Goal: Transaction & Acquisition: Purchase product/service

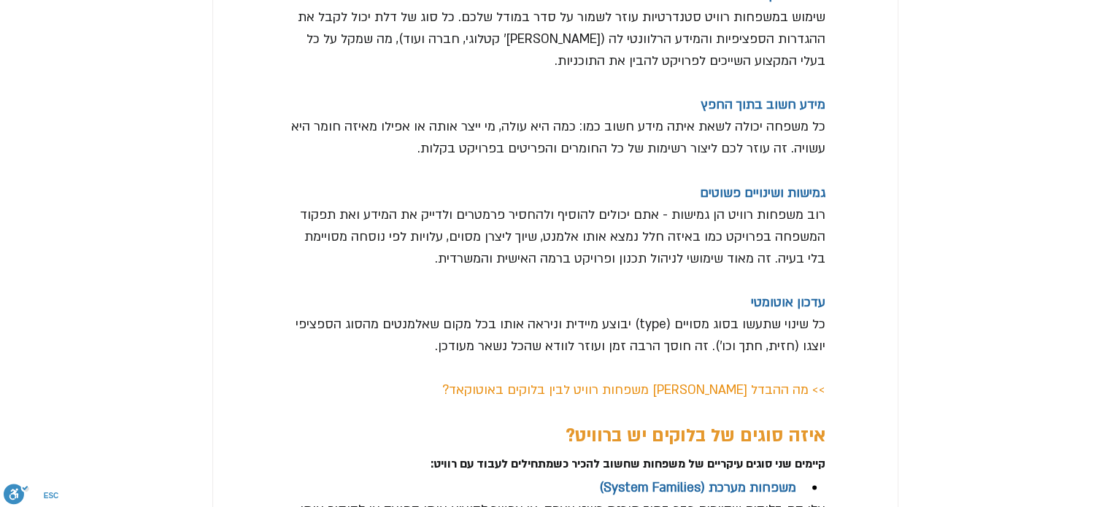
scroll to position [2553, 0]
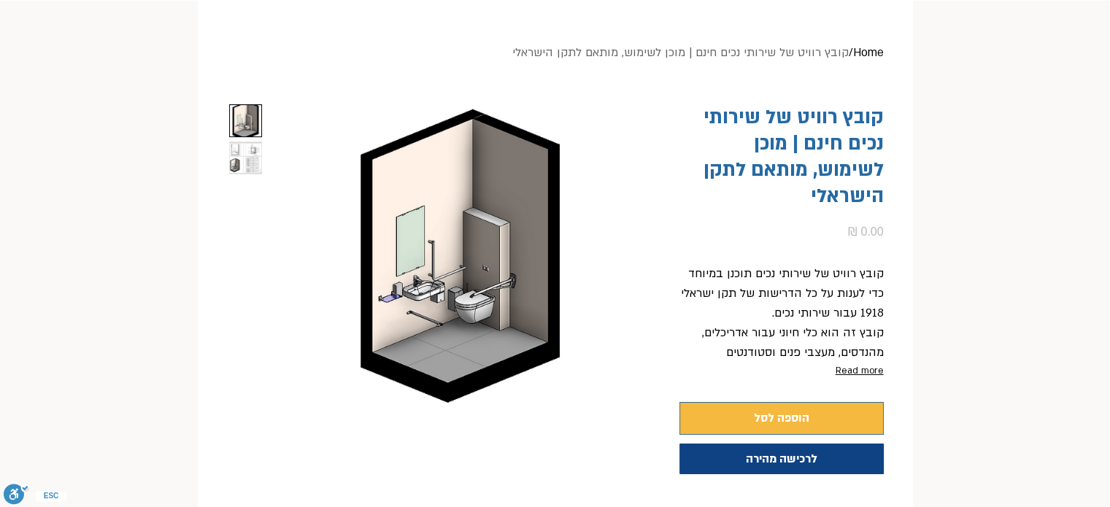
scroll to position [219, 0]
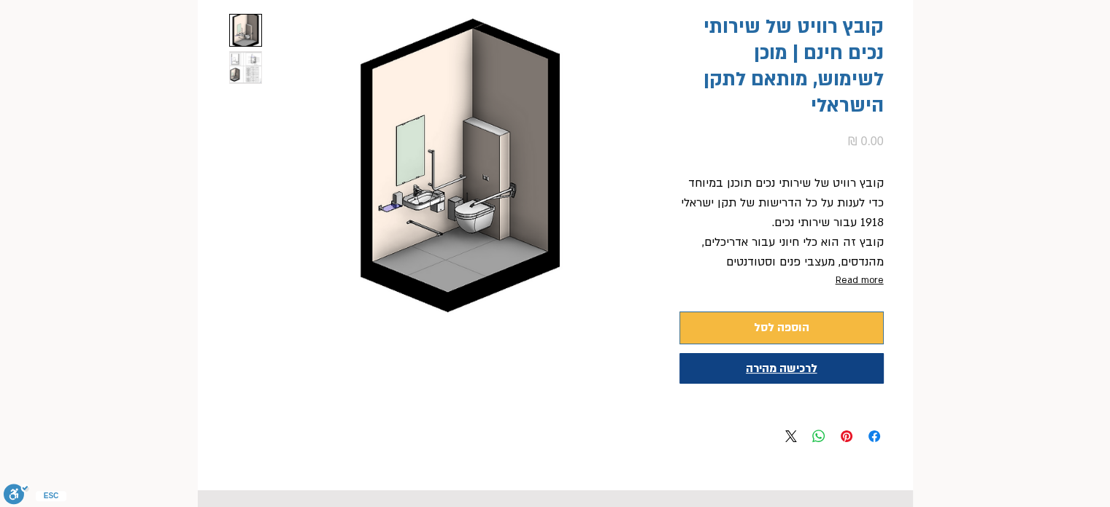
click at [795, 360] on span "לרכישה מהירה" at bounding box center [781, 368] width 71 height 16
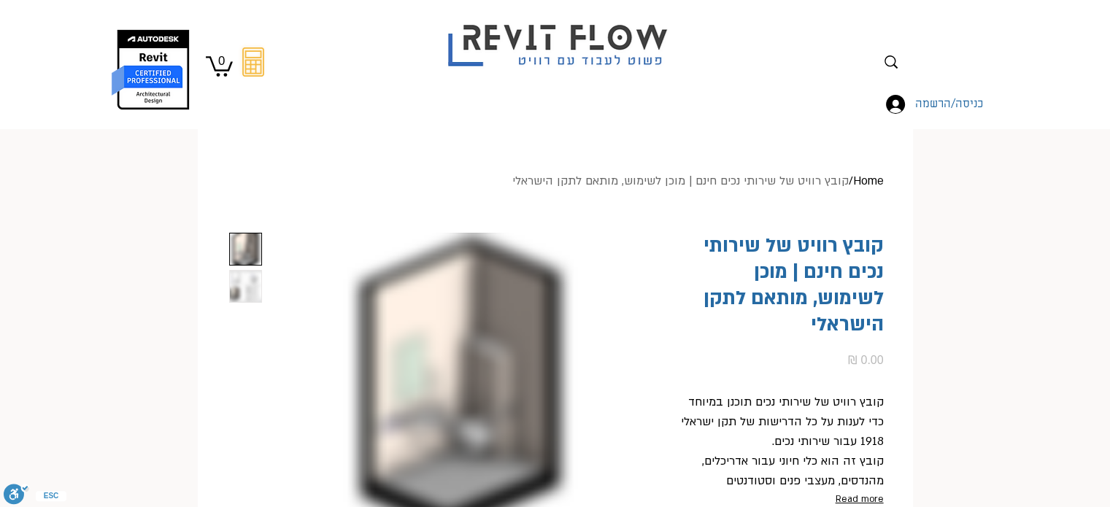
scroll to position [219, 0]
